Goal: Task Accomplishment & Management: Use online tool/utility

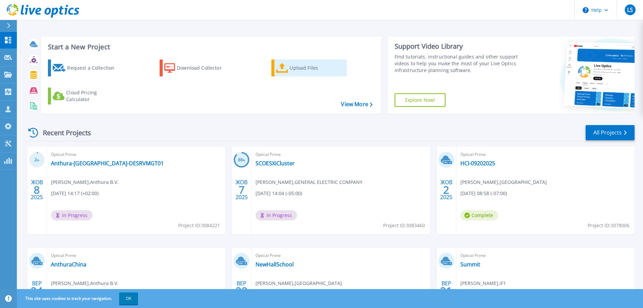
click at [295, 67] on div "Upload Files" at bounding box center [317, 68] width 54 height 14
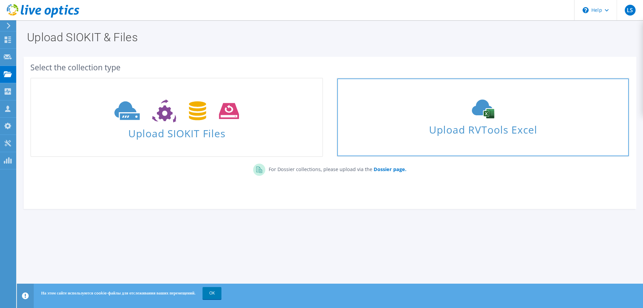
click at [451, 125] on span "Upload RVTools Excel" at bounding box center [482, 128] width 291 height 15
click at [414, 137] on link "Upload RVTools Excel" at bounding box center [483, 117] width 293 height 79
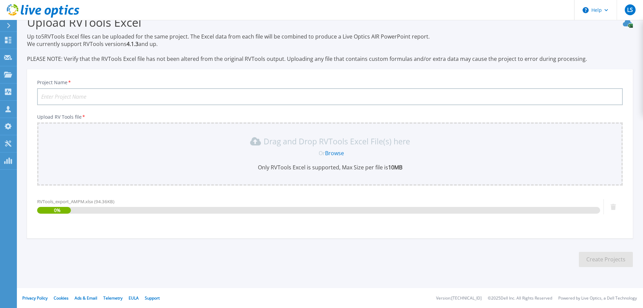
scroll to position [16, 0]
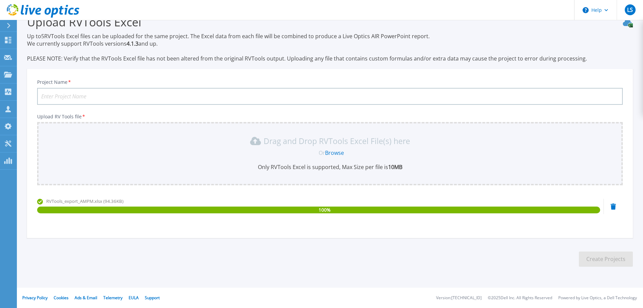
click at [90, 92] on input "Project Name *" at bounding box center [330, 96] width 586 height 17
paste input "AMPM"
type input "AMPM by VFLIT"
click at [591, 263] on button "Create Projects" at bounding box center [606, 258] width 54 height 15
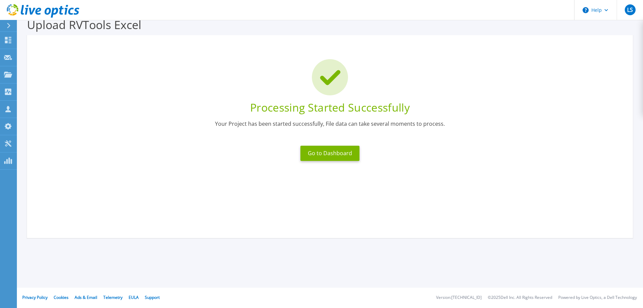
scroll to position [13, 0]
click at [346, 155] on button "Go to Dashboard" at bounding box center [329, 153] width 59 height 15
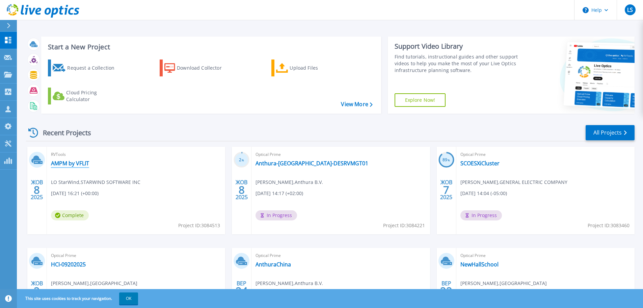
click at [80, 163] on link "AMPM by VFLIT" at bounding box center [70, 163] width 38 height 7
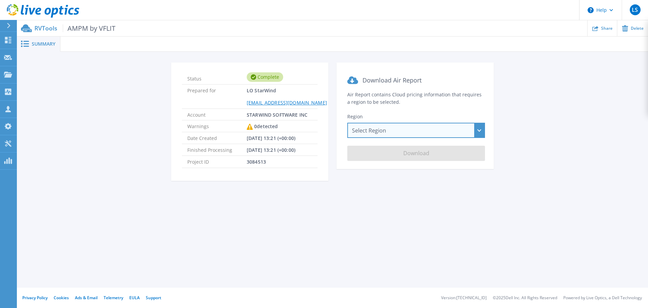
click at [367, 128] on div "Select Region [GEOGRAPHIC_DATA] ([GEOGRAPHIC_DATA]) [GEOGRAPHIC_DATA] ([GEOGRAP…" at bounding box center [416, 130] width 138 height 15
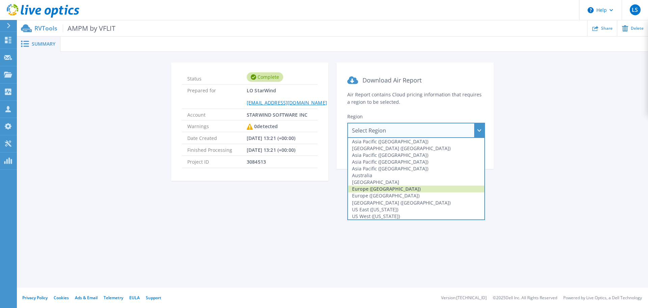
click at [394, 191] on div "Europe ([GEOGRAPHIC_DATA])" at bounding box center [416, 188] width 136 height 7
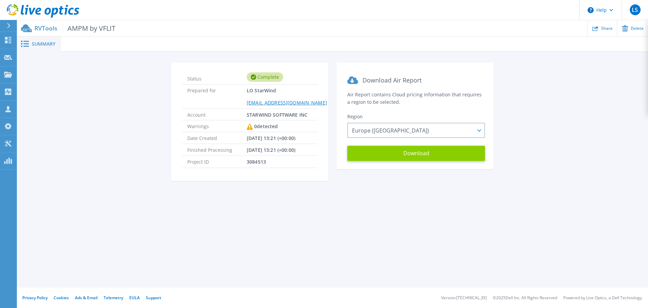
click at [386, 157] on button "Download" at bounding box center [416, 153] width 138 height 15
